Goal: Task Accomplishment & Management: Complete application form

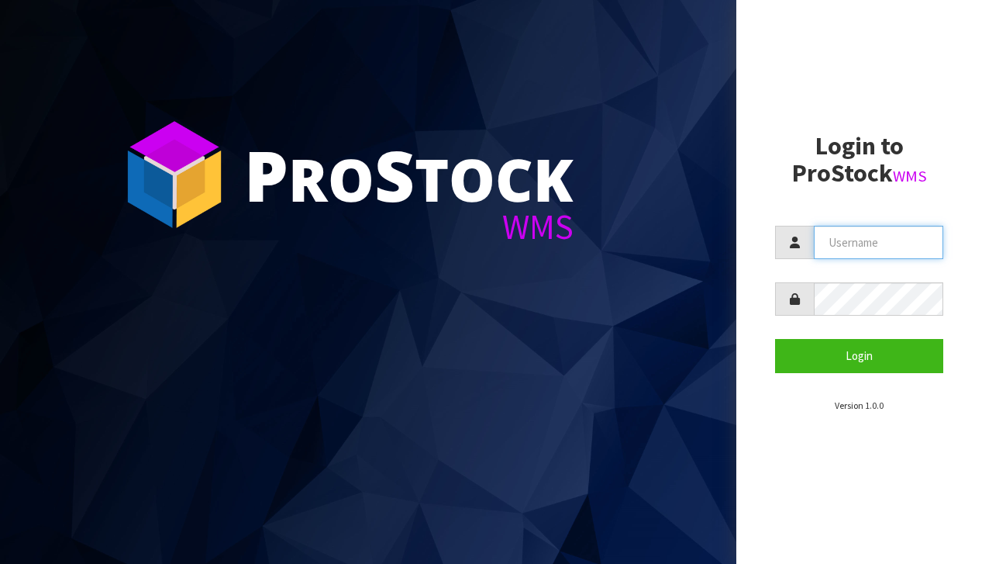
type input "[EMAIL_ADDRESS][DOMAIN_NAME]"
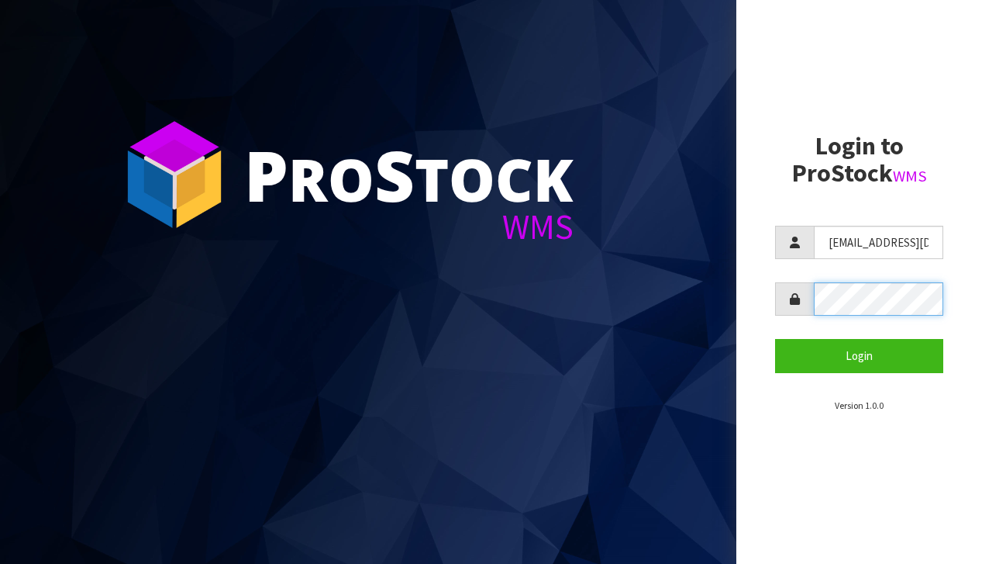
click at [859, 355] on button "Login" at bounding box center [859, 355] width 168 height 33
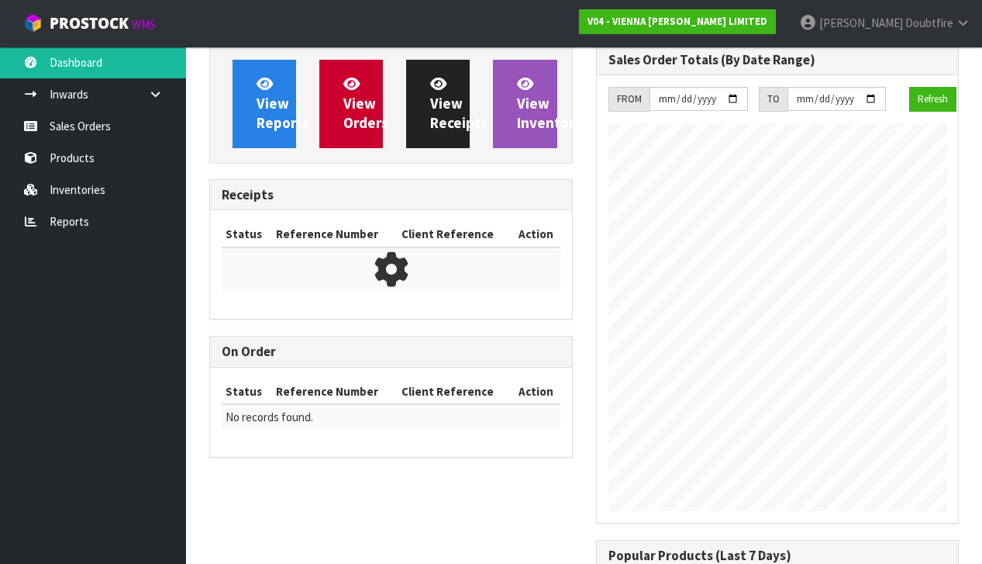
scroll to position [1083, 386]
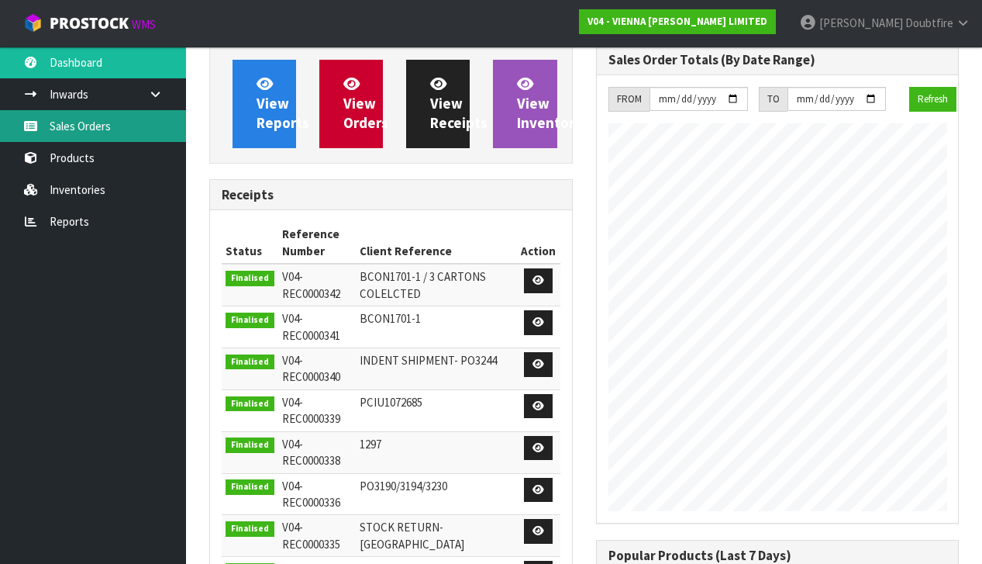
click at [73, 126] on link "Sales Orders" at bounding box center [93, 126] width 186 height 32
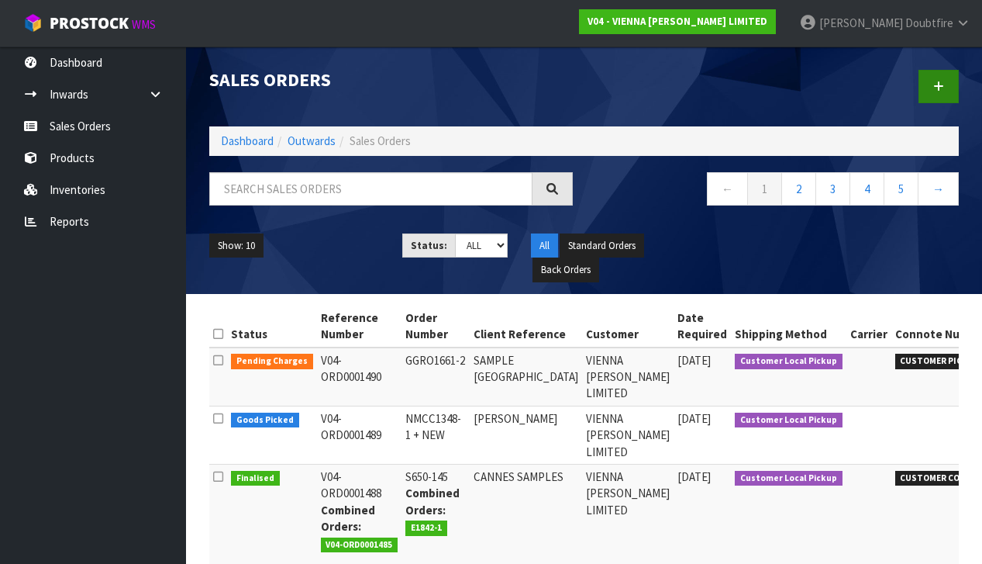
click at [941, 89] on icon at bounding box center [939, 87] width 11 height 12
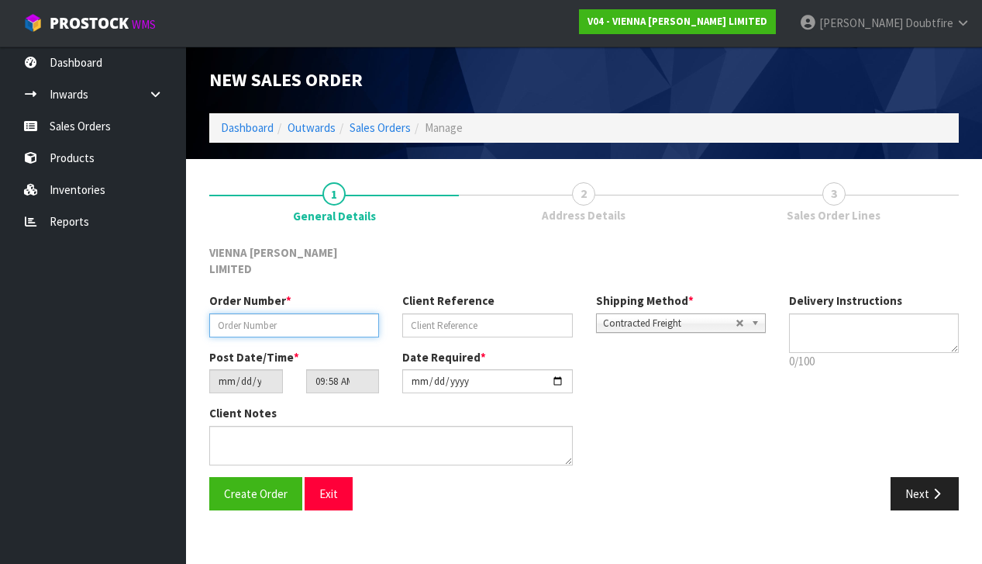
paste input "VWOO1006-10"
type input "VWOO1006-10"
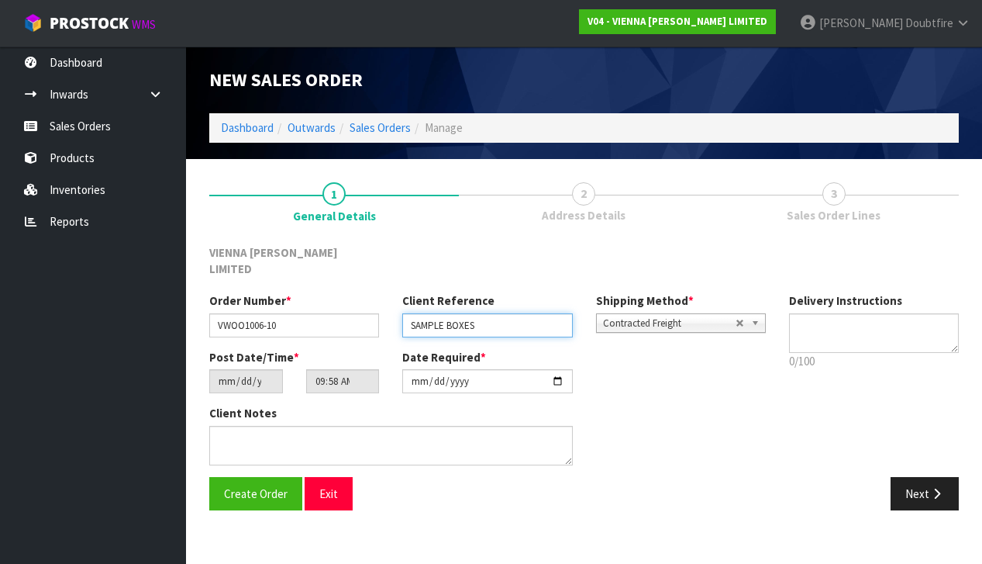
click at [410, 313] on input "SAMPLE BOXES" at bounding box center [487, 325] width 170 height 24
type input "VIENNA SAMPLE BOXES"
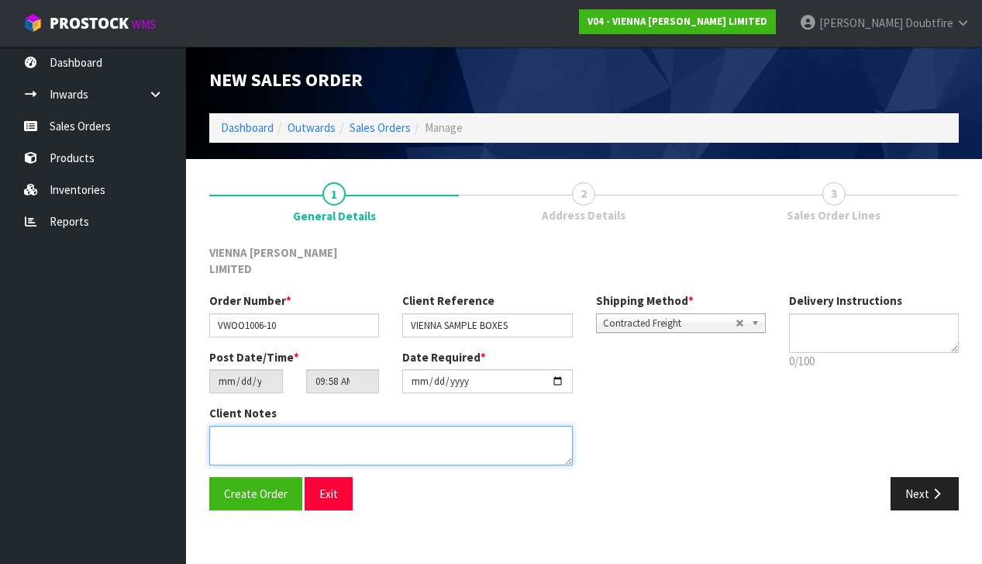
click at [266, 426] on textarea at bounding box center [391, 446] width 364 height 40
type textarea "VIENNA SAMPLE BOXES"
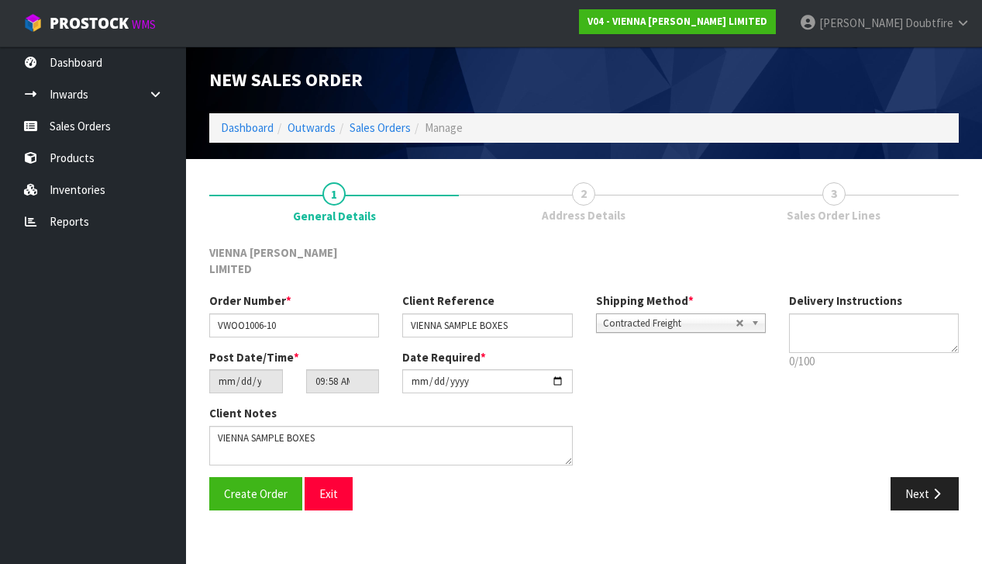
click at [678, 314] on span "Contracted Freight" at bounding box center [669, 323] width 133 height 19
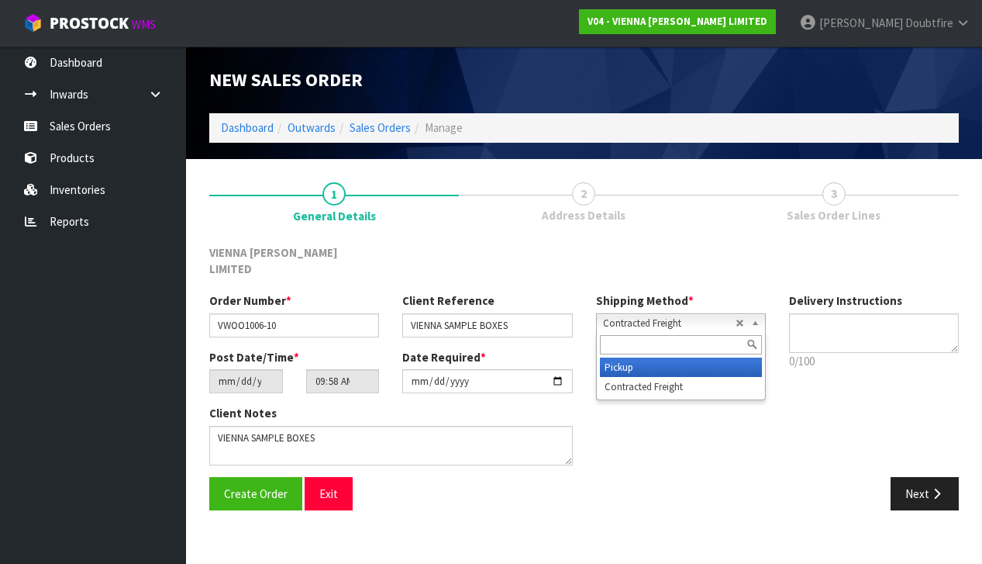
click at [635, 357] on li "Pickup" at bounding box center [681, 366] width 162 height 19
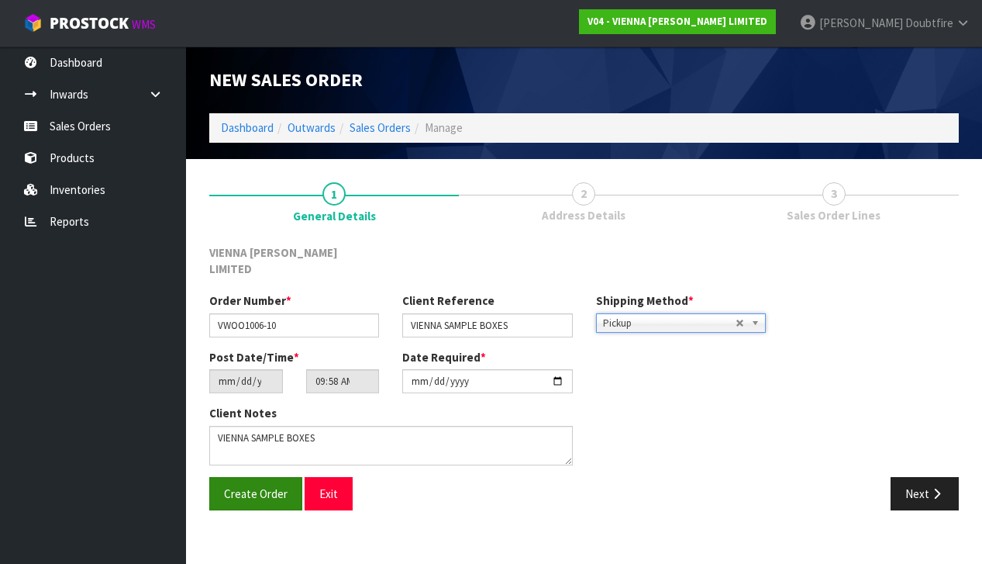
click at [254, 485] on button "Create Order" at bounding box center [255, 493] width 93 height 33
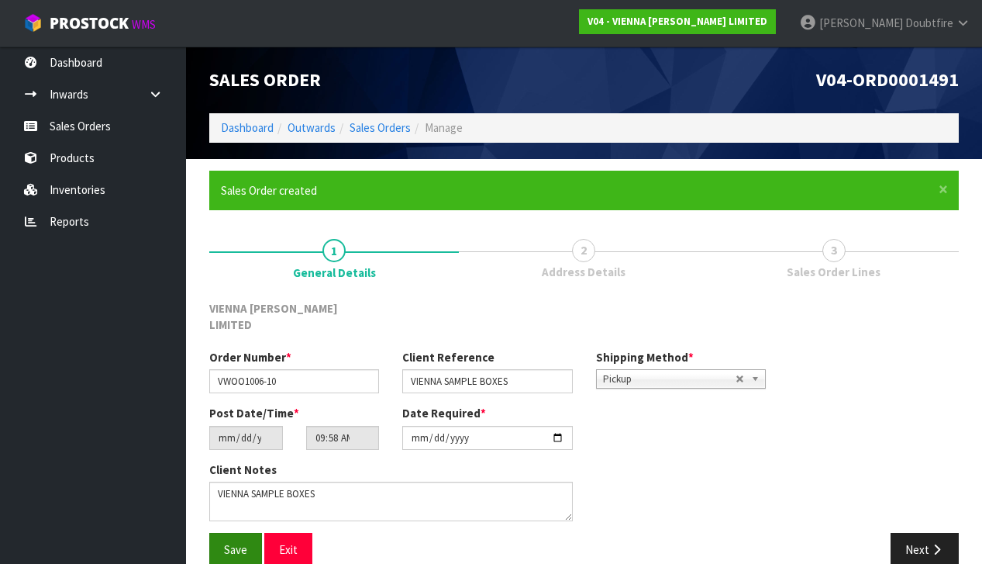
click at [232, 533] on button "Save" at bounding box center [235, 549] width 53 height 33
click at [928, 533] on button "Next" at bounding box center [925, 549] width 68 height 33
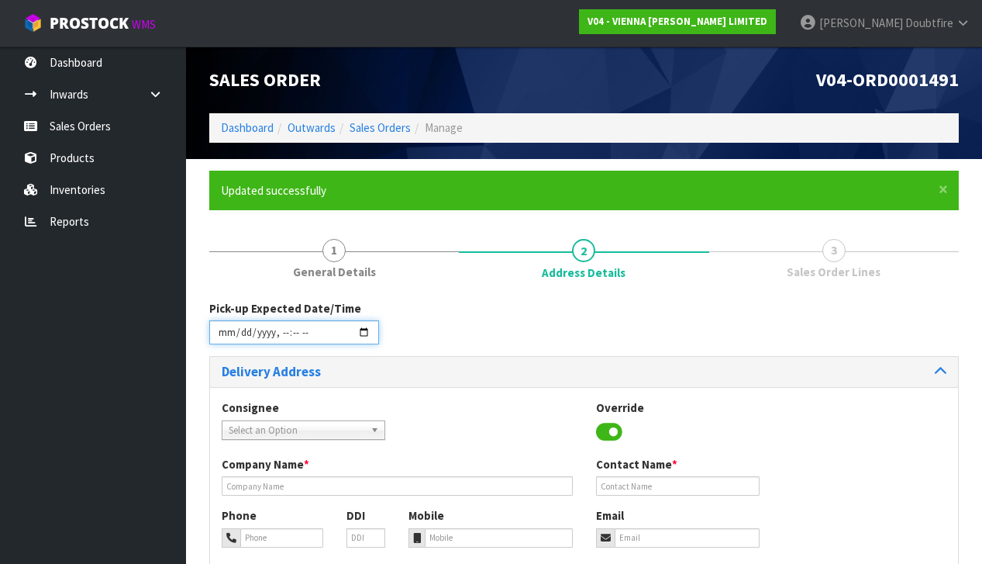
click at [228, 343] on input "datetime-local" at bounding box center [294, 332] width 170 height 24
click at [455, 314] on div "Pick-up Expected Date/Time" at bounding box center [584, 328] width 773 height 56
click at [280, 343] on input "datetime-local" at bounding box center [294, 332] width 170 height 24
click at [459, 318] on div "Pick-up Expected Date/Time" at bounding box center [584, 328] width 773 height 56
click at [293, 342] on input "datetime-local" at bounding box center [294, 332] width 170 height 24
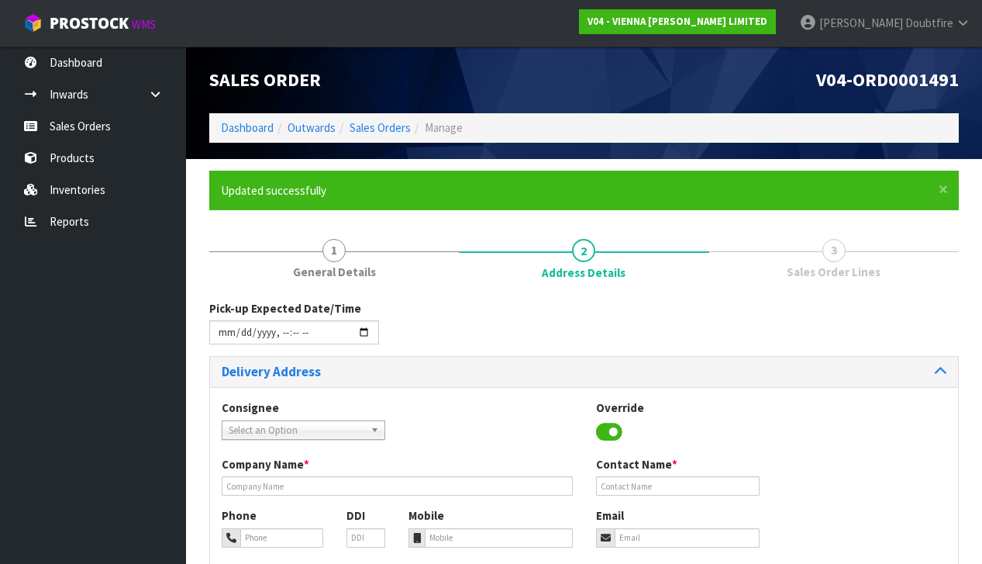
click at [485, 316] on div "Pick-up Expected Date/Time" at bounding box center [584, 328] width 773 height 56
click at [307, 343] on input "datetime-local" at bounding box center [294, 332] width 170 height 24
type input "[DATE]T13:00"
click at [435, 334] on div "Pick-up Expected Date/Time" at bounding box center [584, 328] width 773 height 56
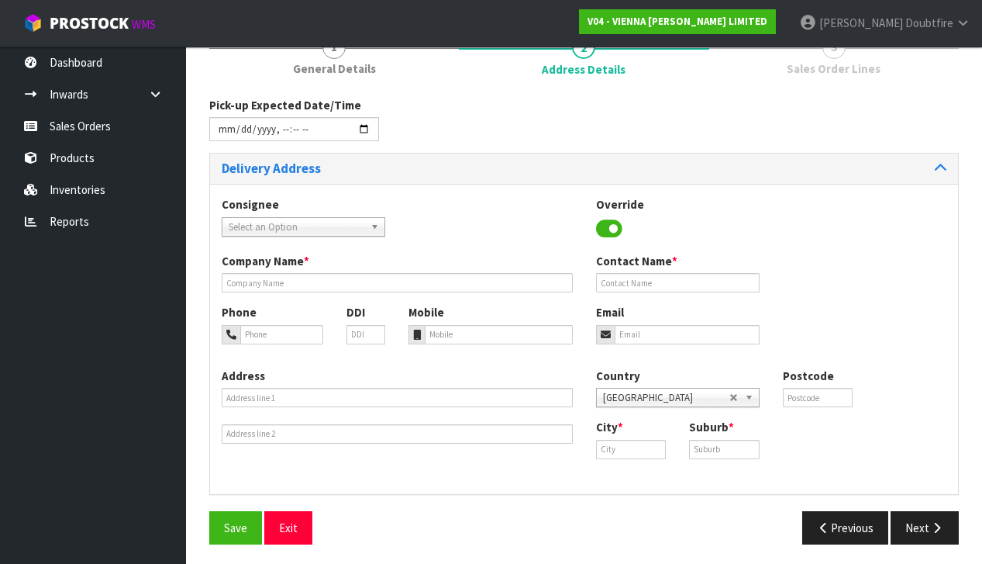
scroll to position [202, 0]
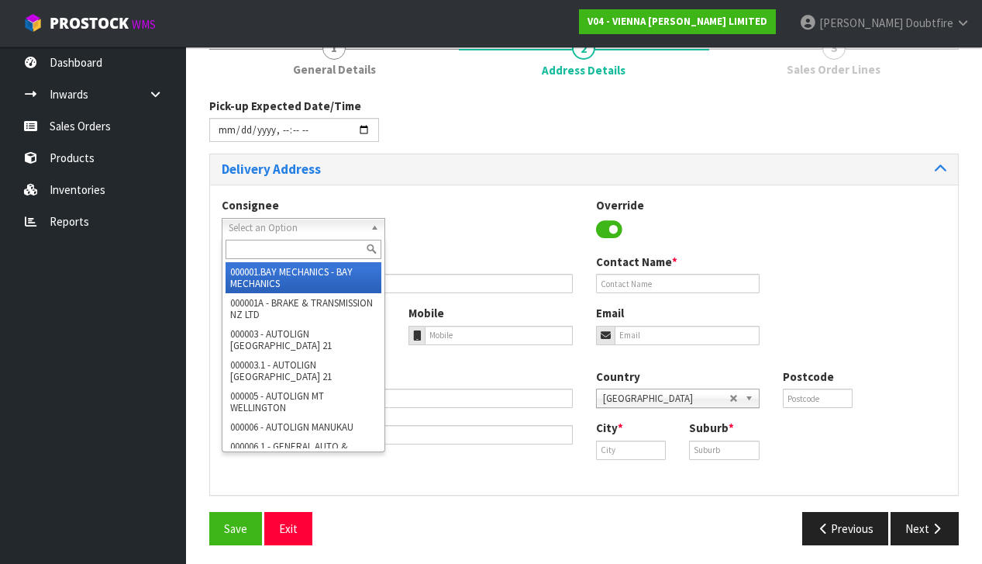
click at [286, 226] on span "Select an Option" at bounding box center [297, 228] width 136 height 19
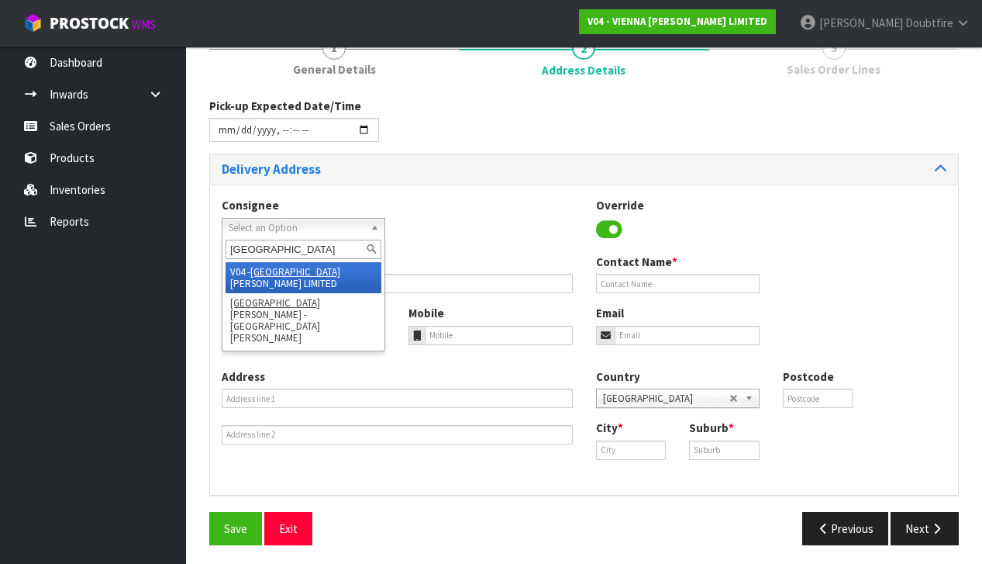
type input "[GEOGRAPHIC_DATA]"
click at [271, 266] on em "[GEOGRAPHIC_DATA]" at bounding box center [295, 271] width 90 height 13
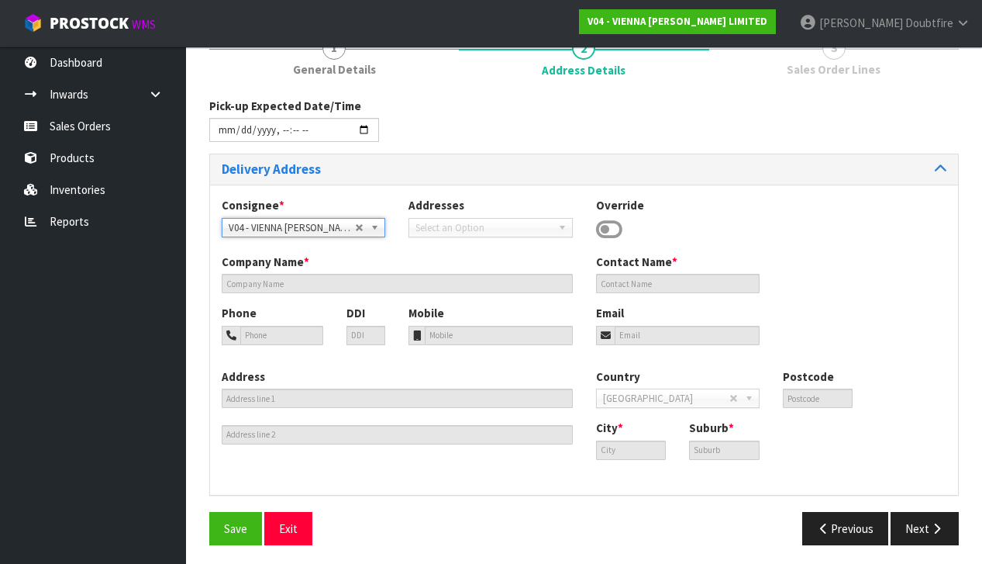
type input "VIENNA [PERSON_NAME] LIMITED"
type input "[PERSON_NAME]"
type input "[PHONE_NUMBER]"
type input "[PERSON_NAME][EMAIL_ADDRESS][DOMAIN_NAME]"
type input "2 ROXBURGH ST"
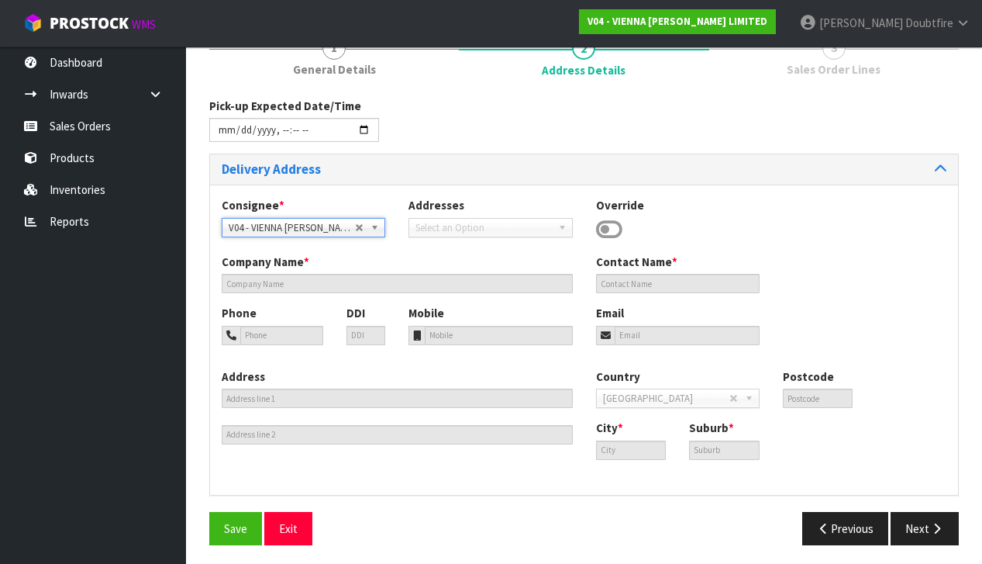
type input "1023"
type input "[GEOGRAPHIC_DATA]"
type input "NEWMARKET"
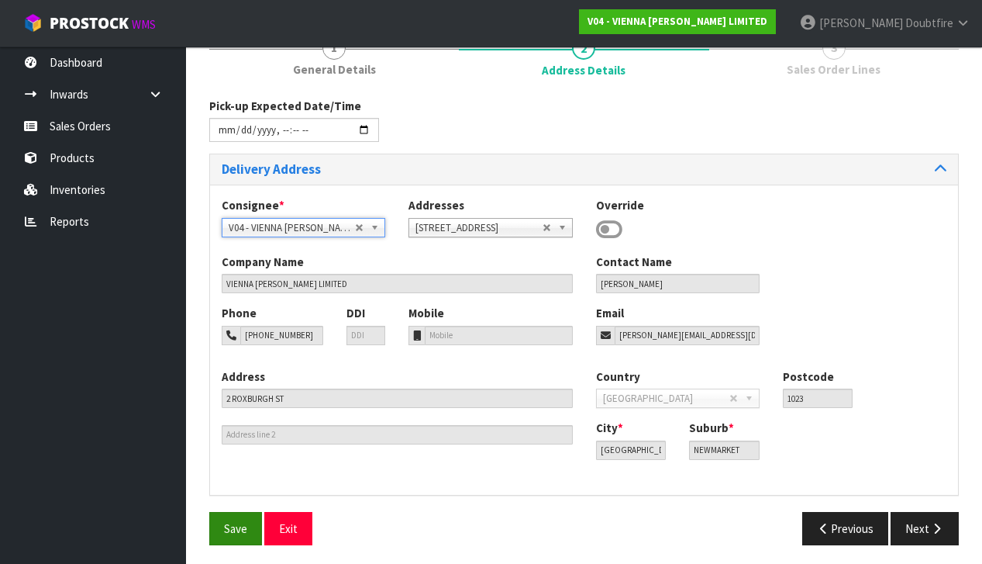
click at [236, 521] on span "Save" at bounding box center [235, 528] width 23 height 15
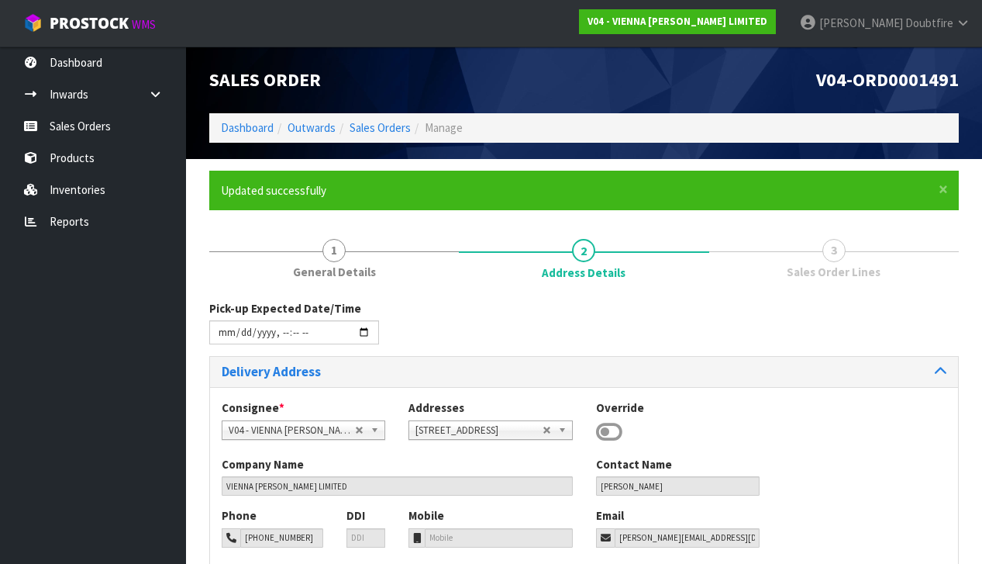
type input "[DATE]T13:00"
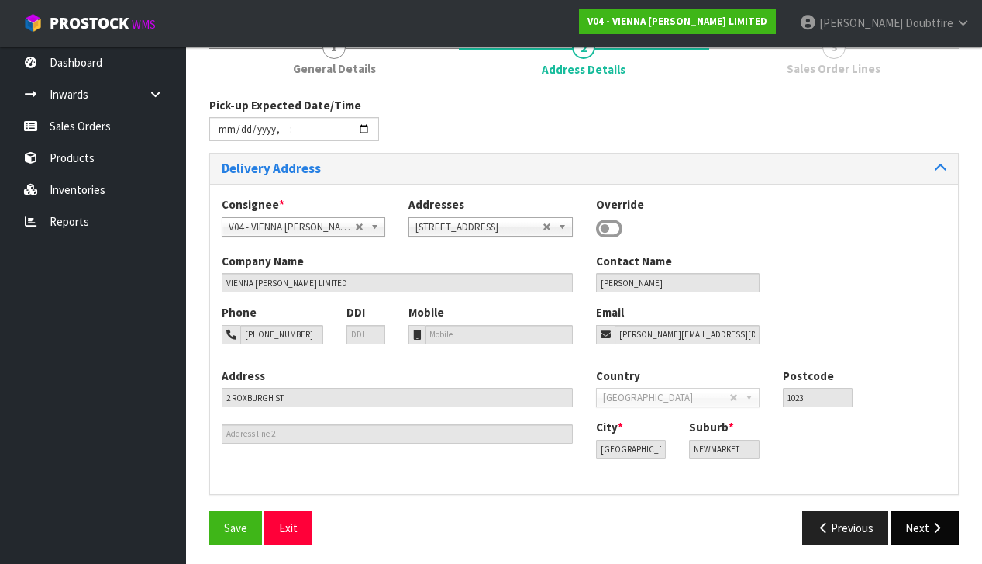
scroll to position [202, 0]
click at [934, 517] on button "Next" at bounding box center [925, 528] width 68 height 33
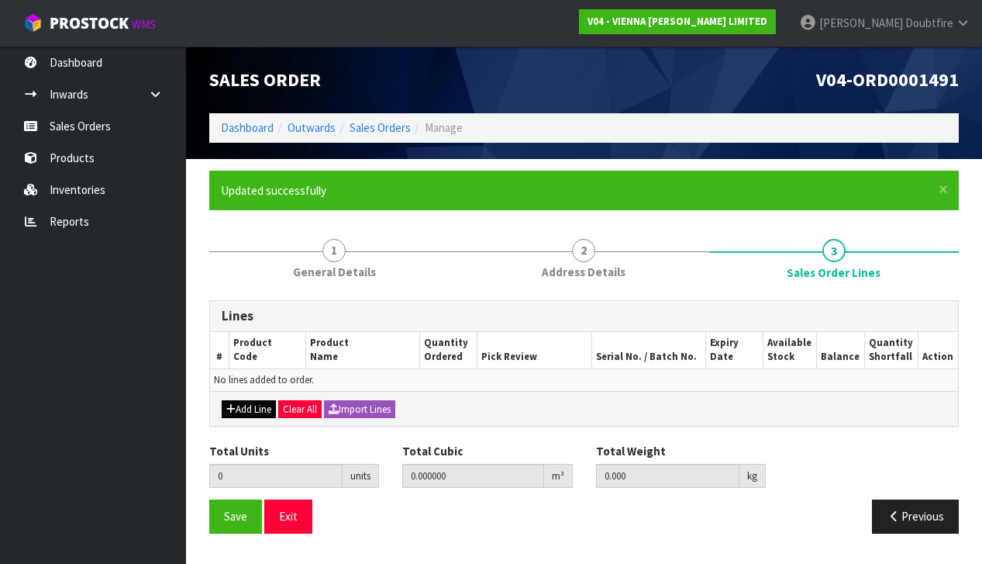
click at [249, 406] on button "Add Line" at bounding box center [249, 409] width 54 height 19
type input "0"
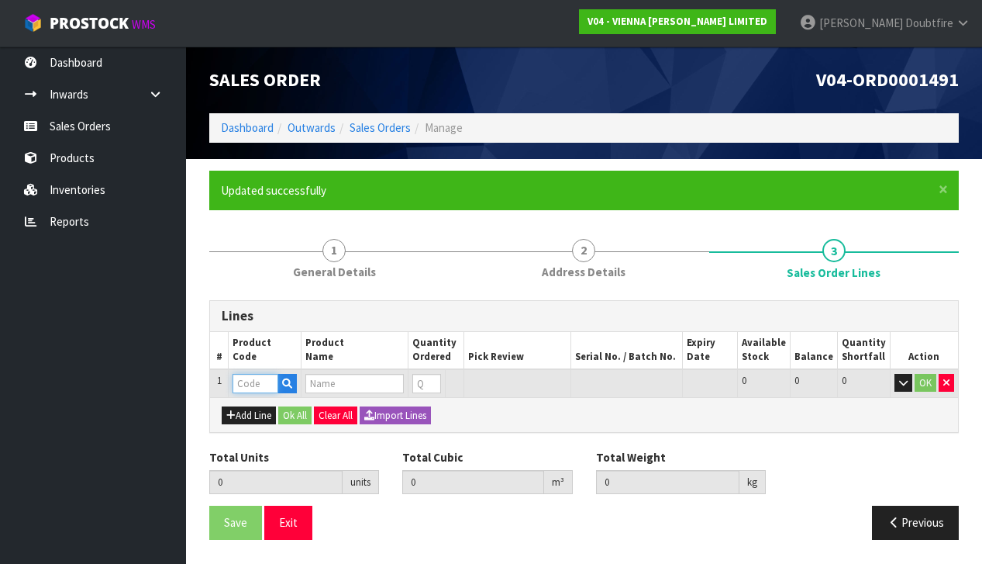
click at [249, 385] on input "text" at bounding box center [256, 383] width 46 height 19
click at [361, 381] on input "text" at bounding box center [354, 383] width 98 height 19
type input "B"
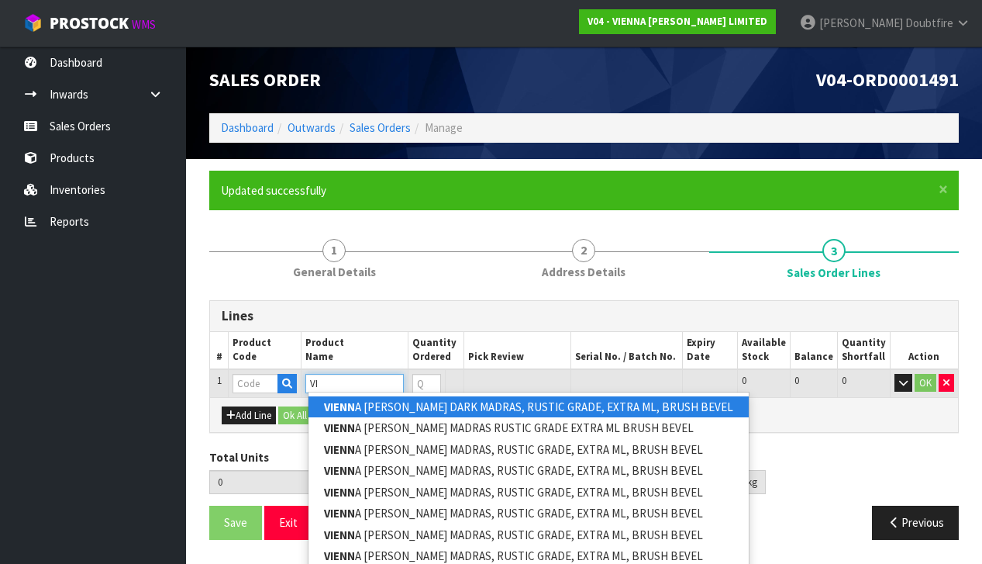
type input "V"
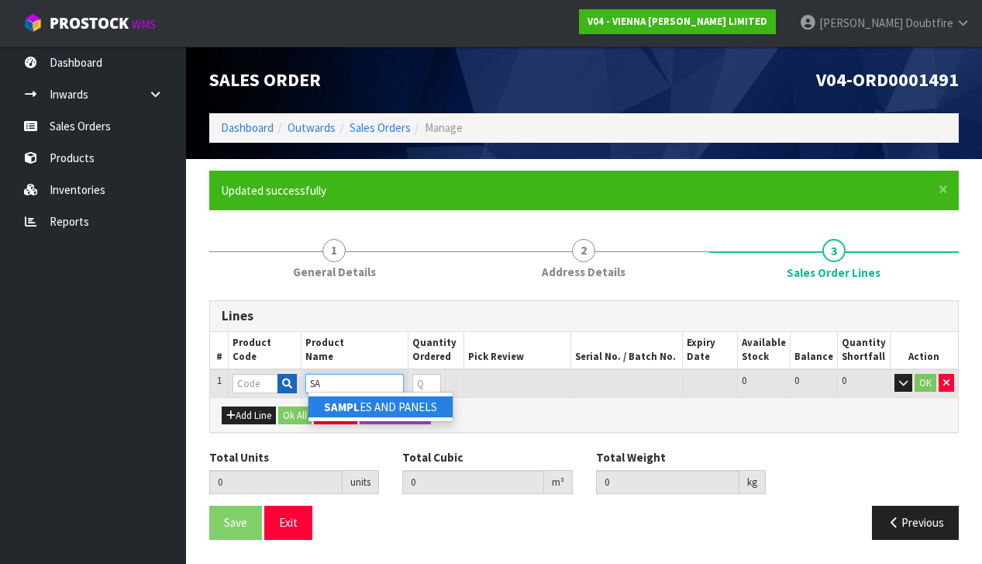
type input "S"
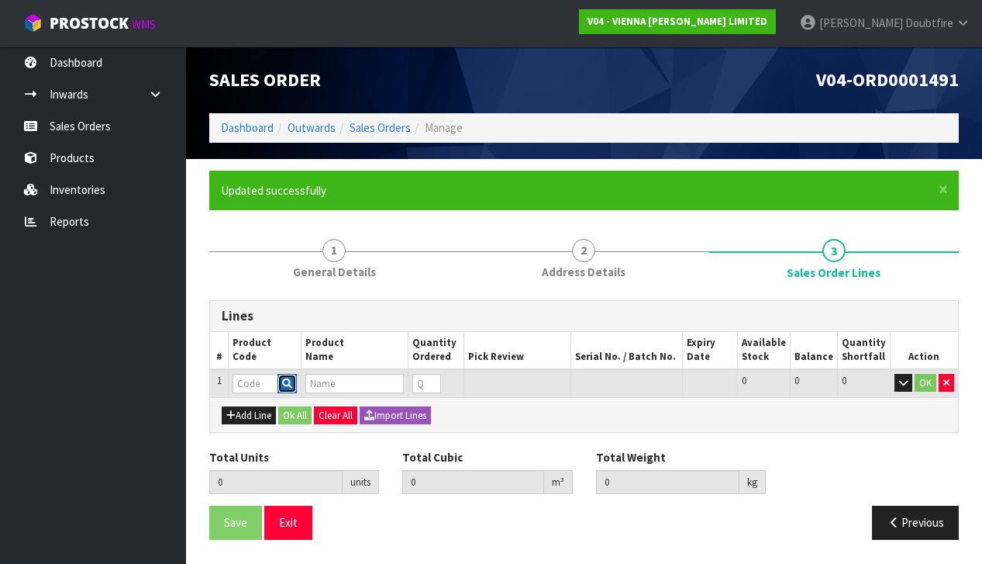
click at [286, 381] on icon "button" at bounding box center [287, 383] width 10 height 10
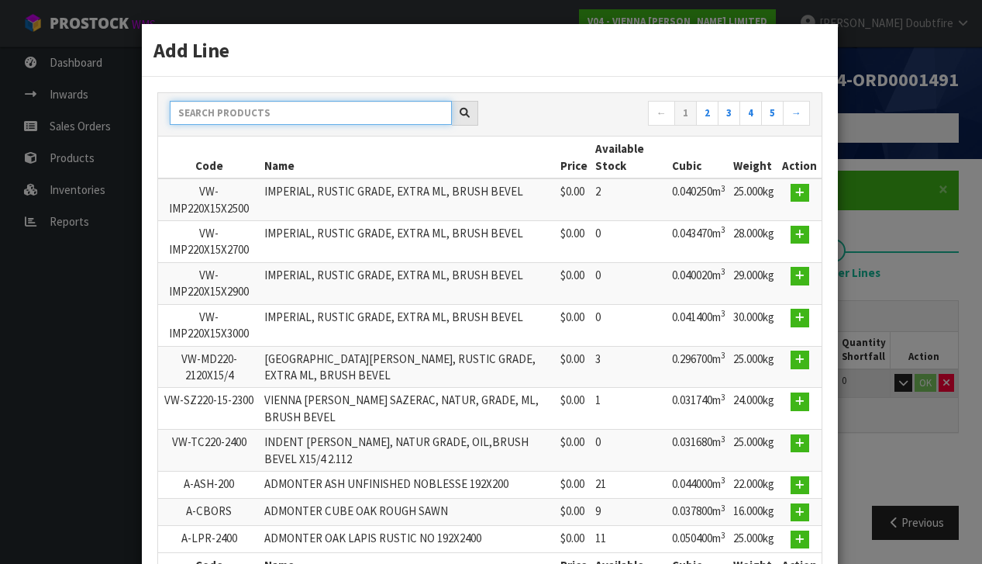
click at [241, 114] on input "text" at bounding box center [311, 113] width 282 height 24
type input "BOXES"
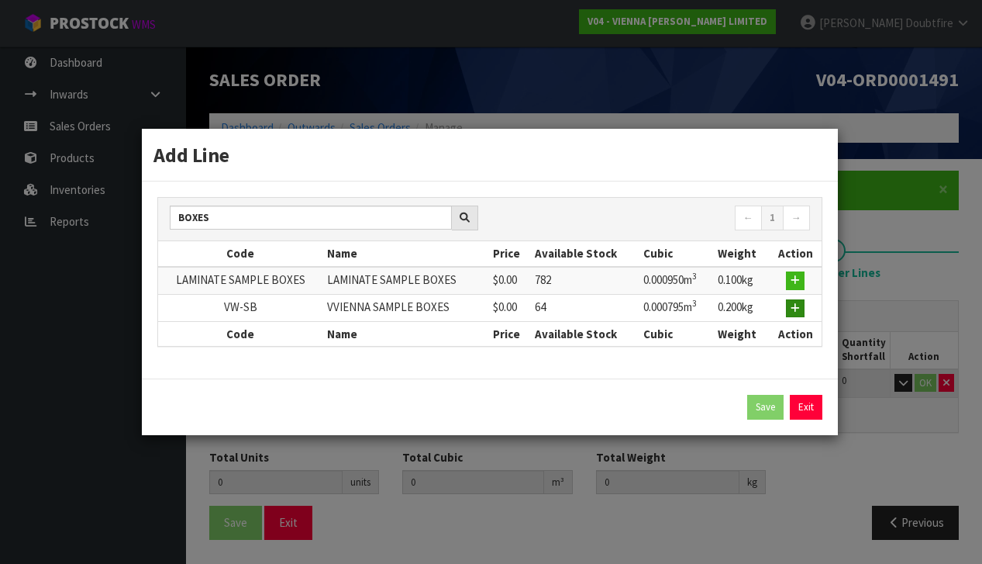
click at [798, 307] on icon "button" at bounding box center [795, 308] width 9 height 10
type input "0.000000"
type input "0.000"
type input "VW-SB"
type input "VVIENNA SAMPLE BOXES"
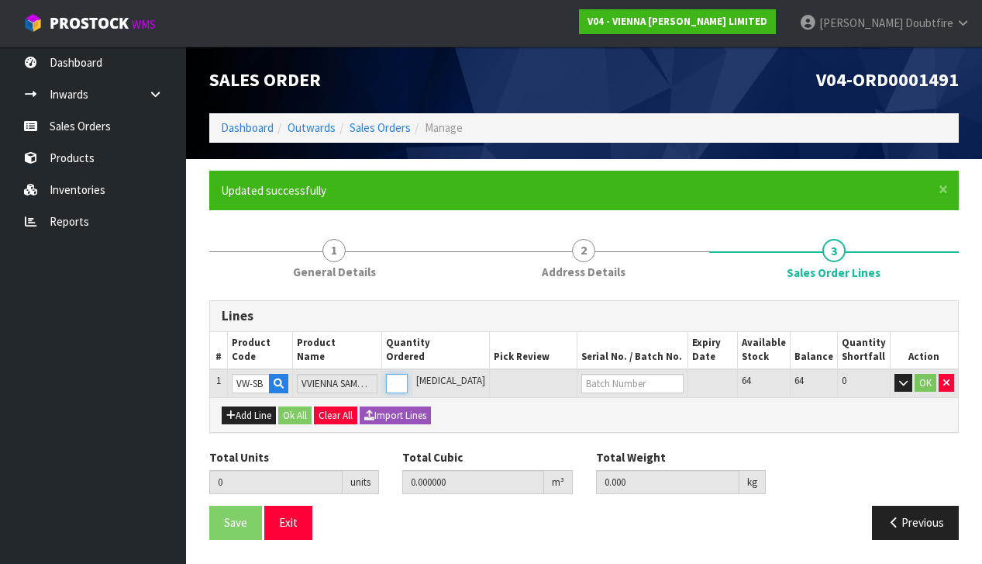
type input "1"
type input "0.000795"
type input "0.2"
click at [408, 376] on input "1" at bounding box center [397, 383] width 22 height 19
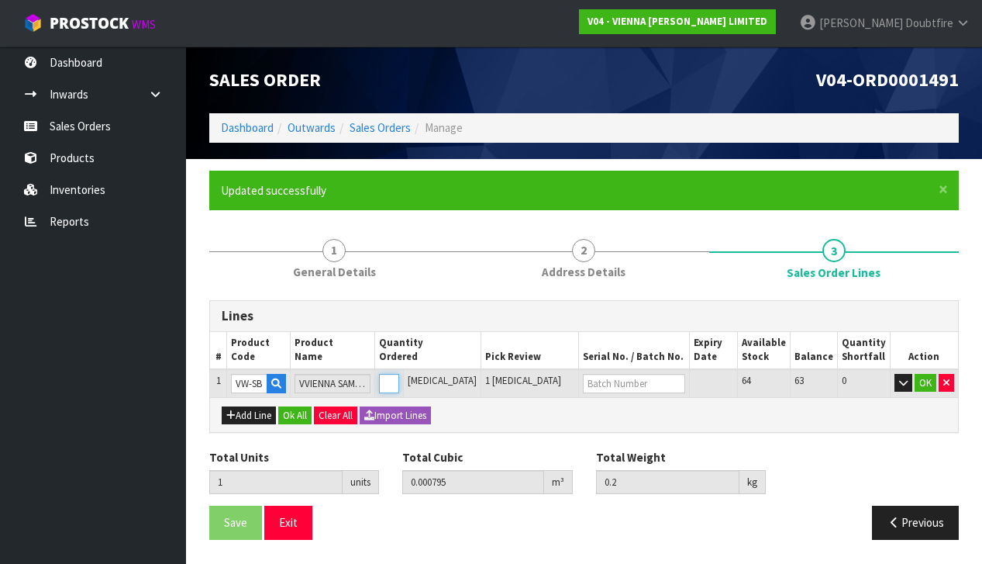
type input "0"
type input "6"
type input "0.00477"
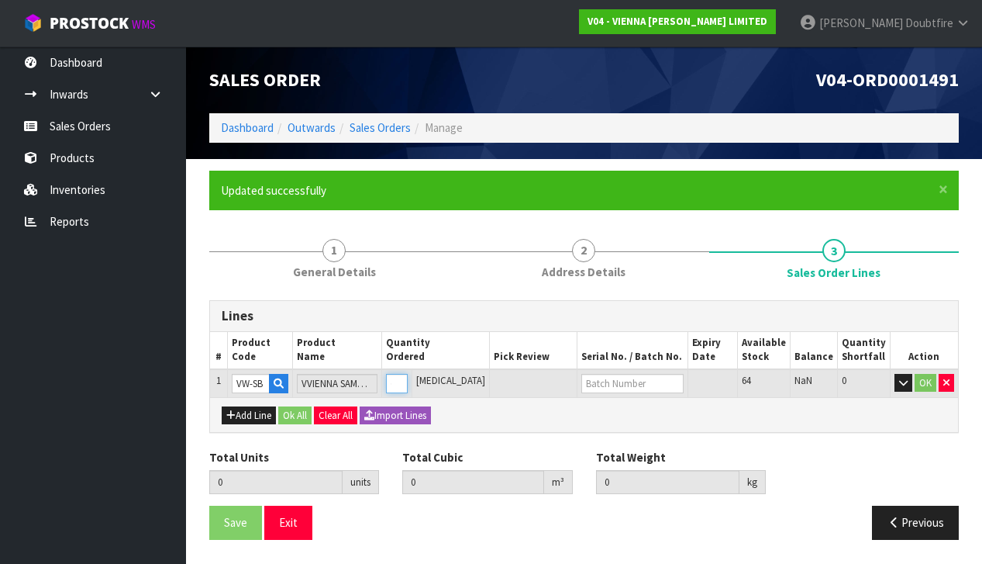
type input "1.2"
type input "6"
type input "64"
type input "0.050874"
type input "13.55"
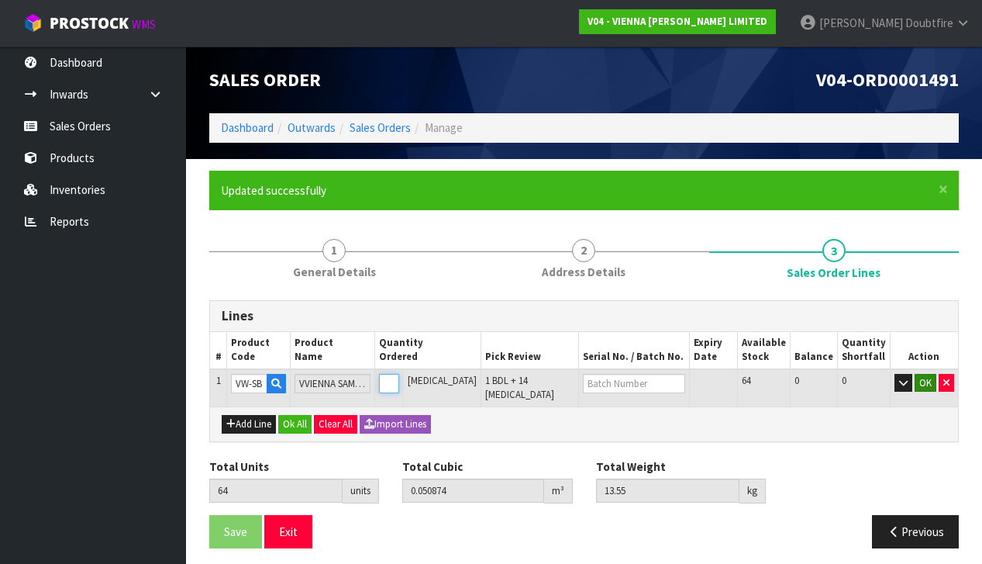
type input "64"
click at [928, 380] on button "OK" at bounding box center [926, 383] width 22 height 19
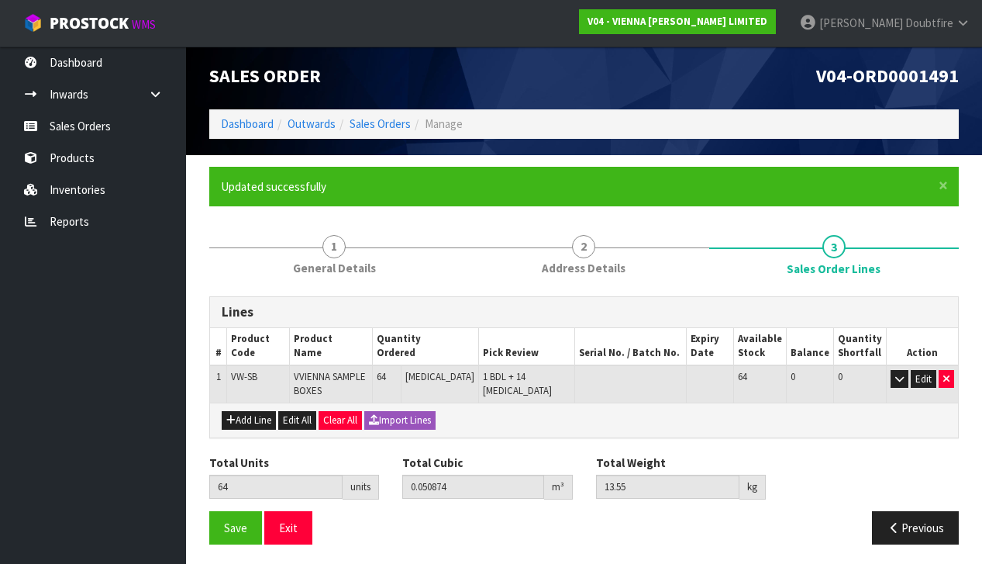
scroll to position [3, 0]
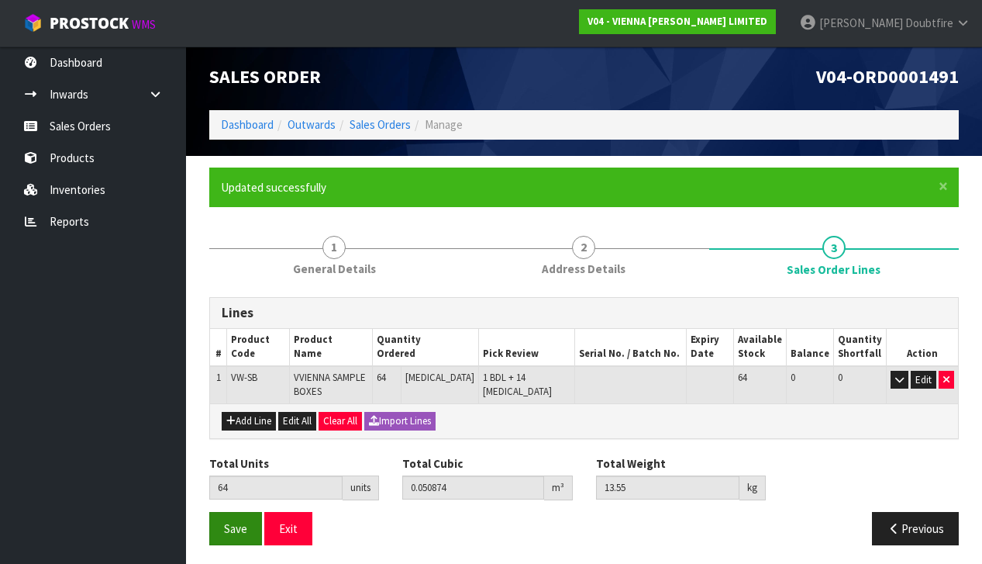
click at [233, 525] on span "Save" at bounding box center [235, 528] width 23 height 15
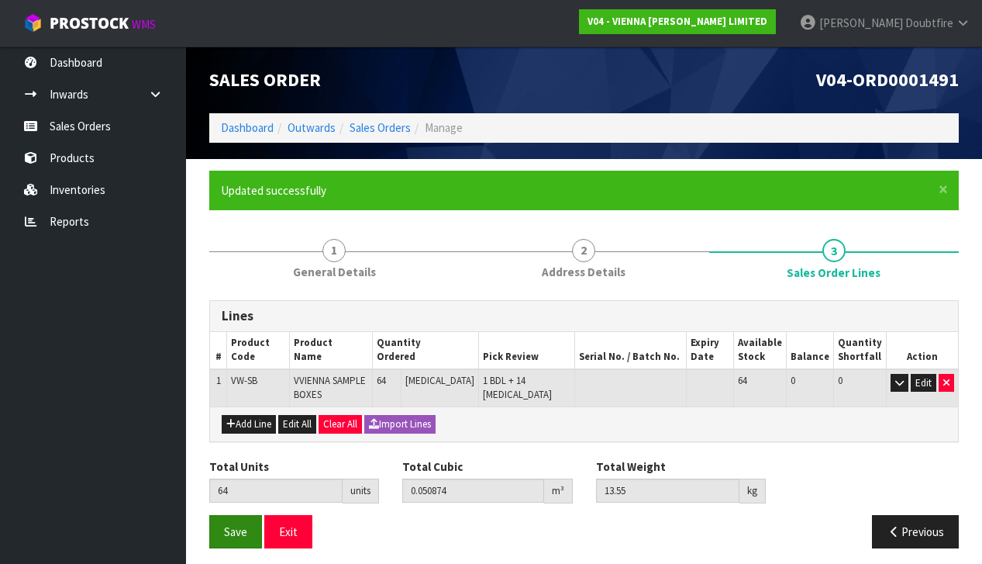
click at [230, 529] on span "Save" at bounding box center [235, 531] width 23 height 15
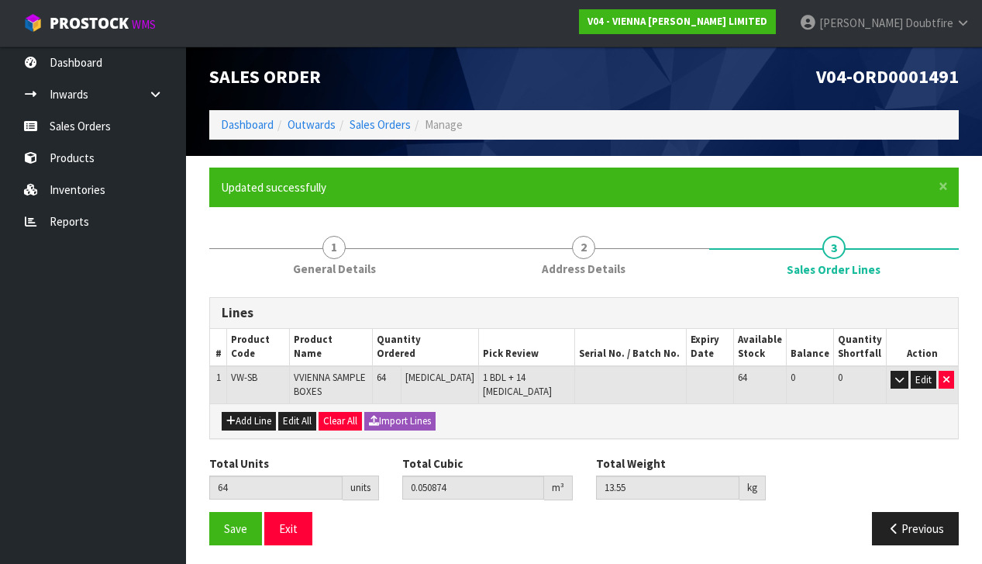
scroll to position [3, 0]
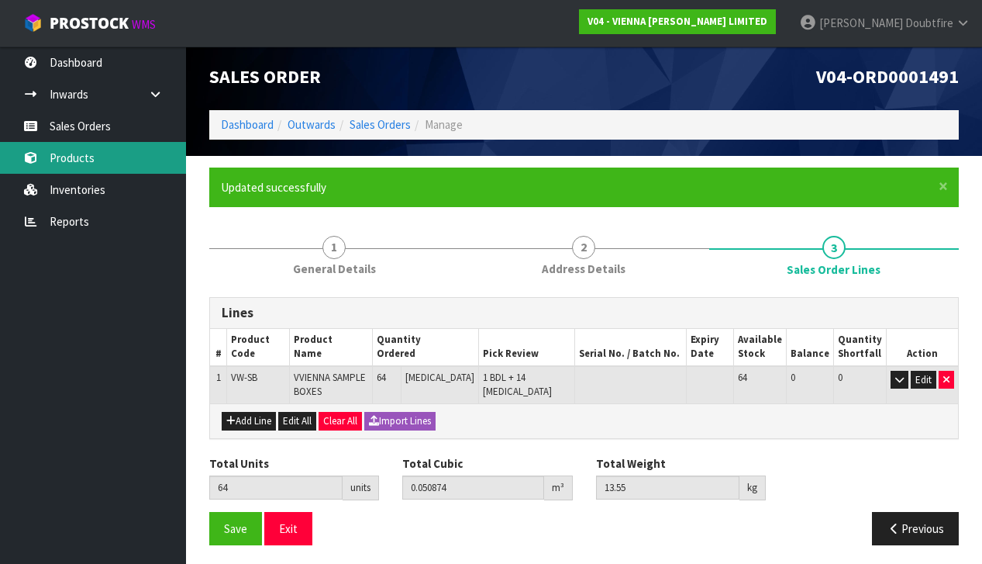
click at [91, 163] on link "Products" at bounding box center [93, 158] width 186 height 32
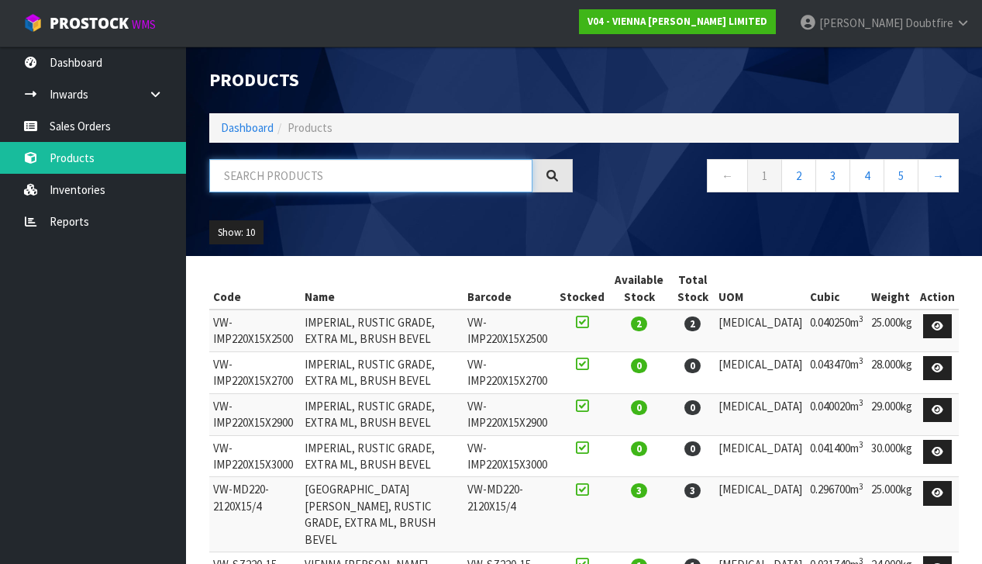
click at [281, 181] on input "text" at bounding box center [370, 175] width 323 height 33
type input "CLARET"
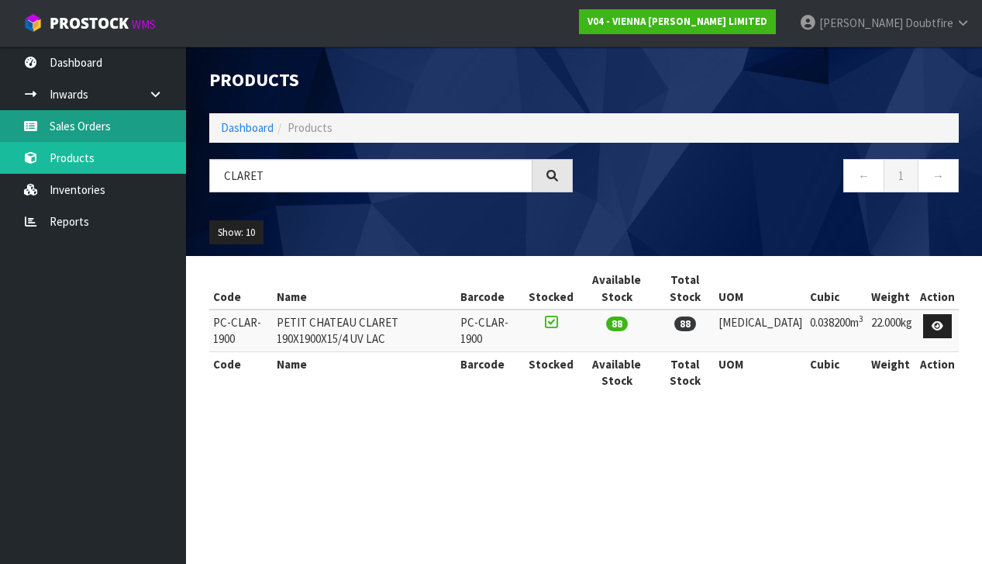
click at [71, 131] on link "Sales Orders" at bounding box center [93, 126] width 186 height 32
